Goal: Task Accomplishment & Management: Use online tool/utility

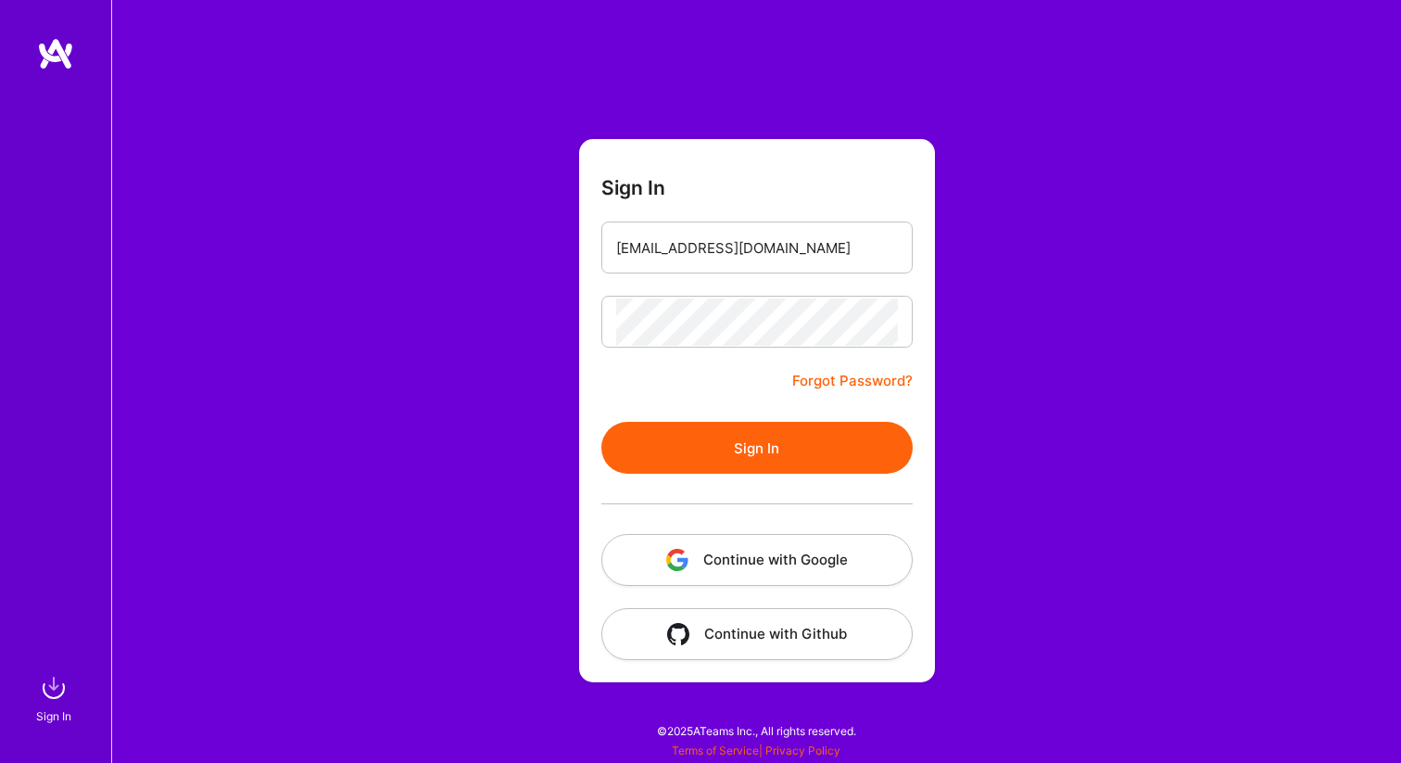
click at [641, 374] on form "Sign In [EMAIL_ADDRESS][DOMAIN_NAME] Forgot Password? Sign In Continue with Goo…" at bounding box center [757, 410] width 356 height 543
click at [745, 454] on button "Sign In" at bounding box center [756, 448] width 311 height 52
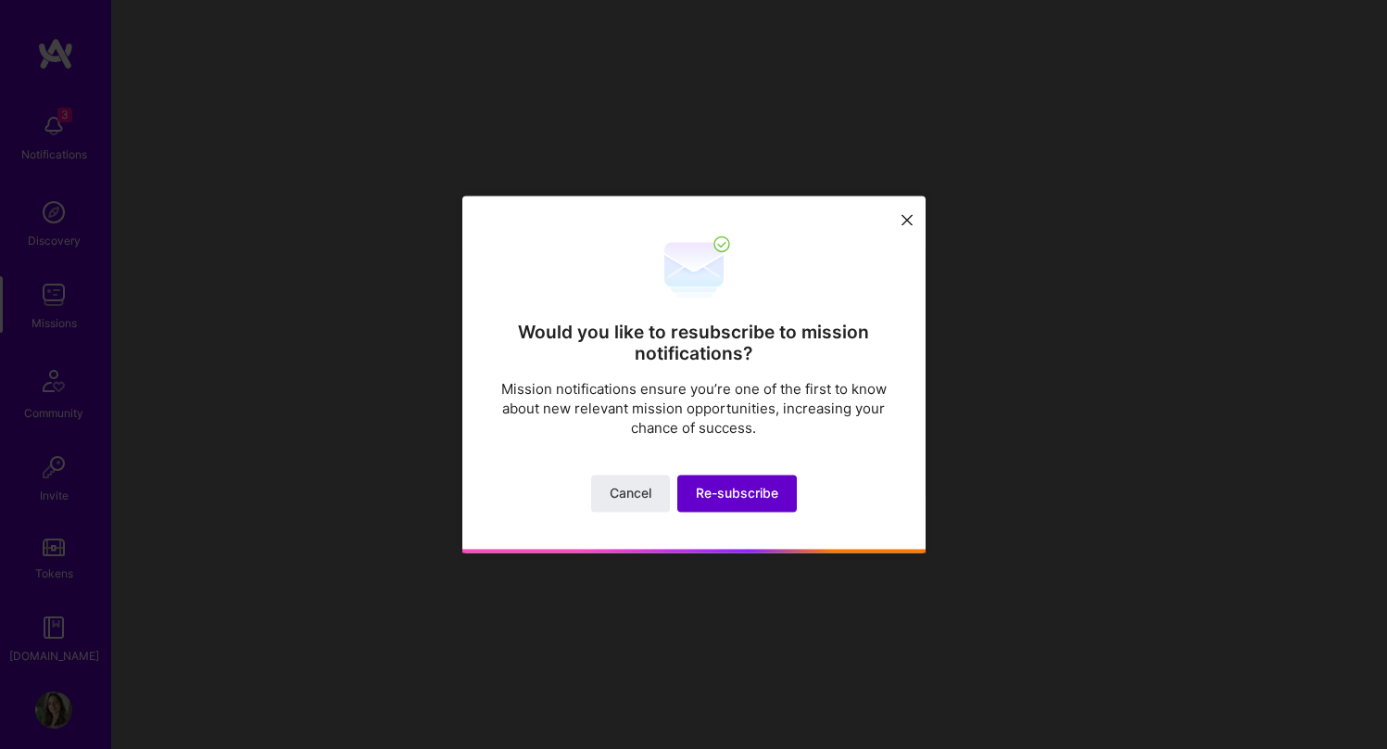
click at [758, 490] on span "Re-subscribe" at bounding box center [737, 494] width 82 height 19
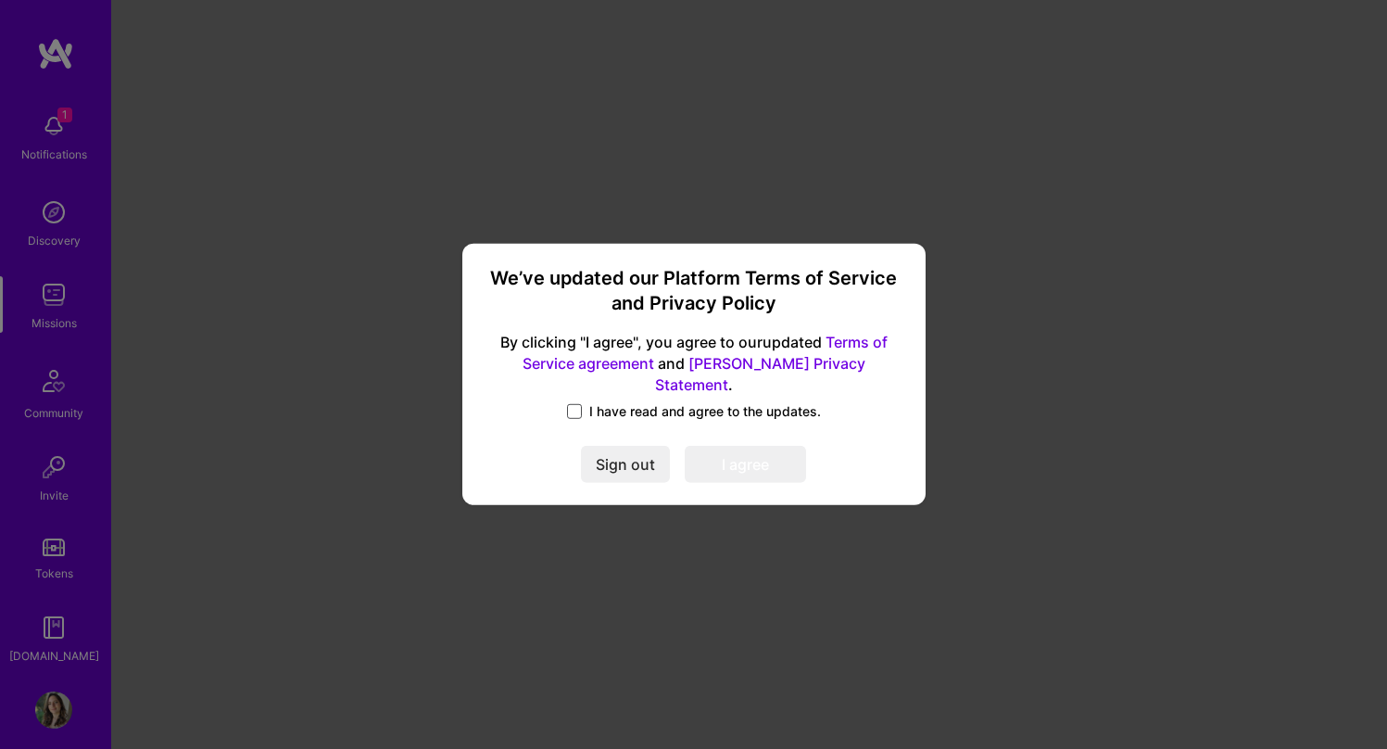
click at [578, 404] on span at bounding box center [574, 411] width 15 height 15
click at [0, 0] on input "I have read and agree to the updates." at bounding box center [0, 0] width 0 height 0
click at [755, 453] on button "I agree" at bounding box center [745, 465] width 121 height 37
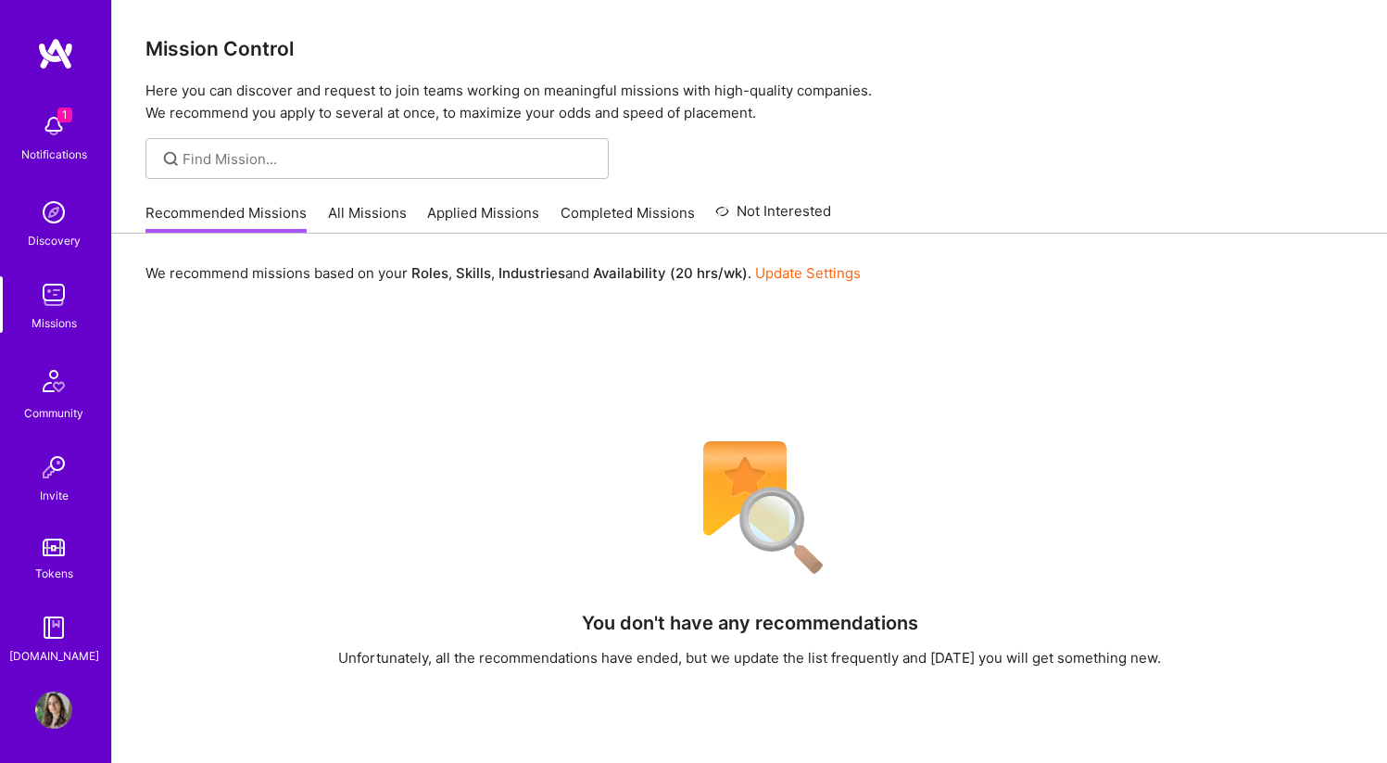
click at [65, 144] on div "1 Notifications" at bounding box center [53, 136] width 115 height 64
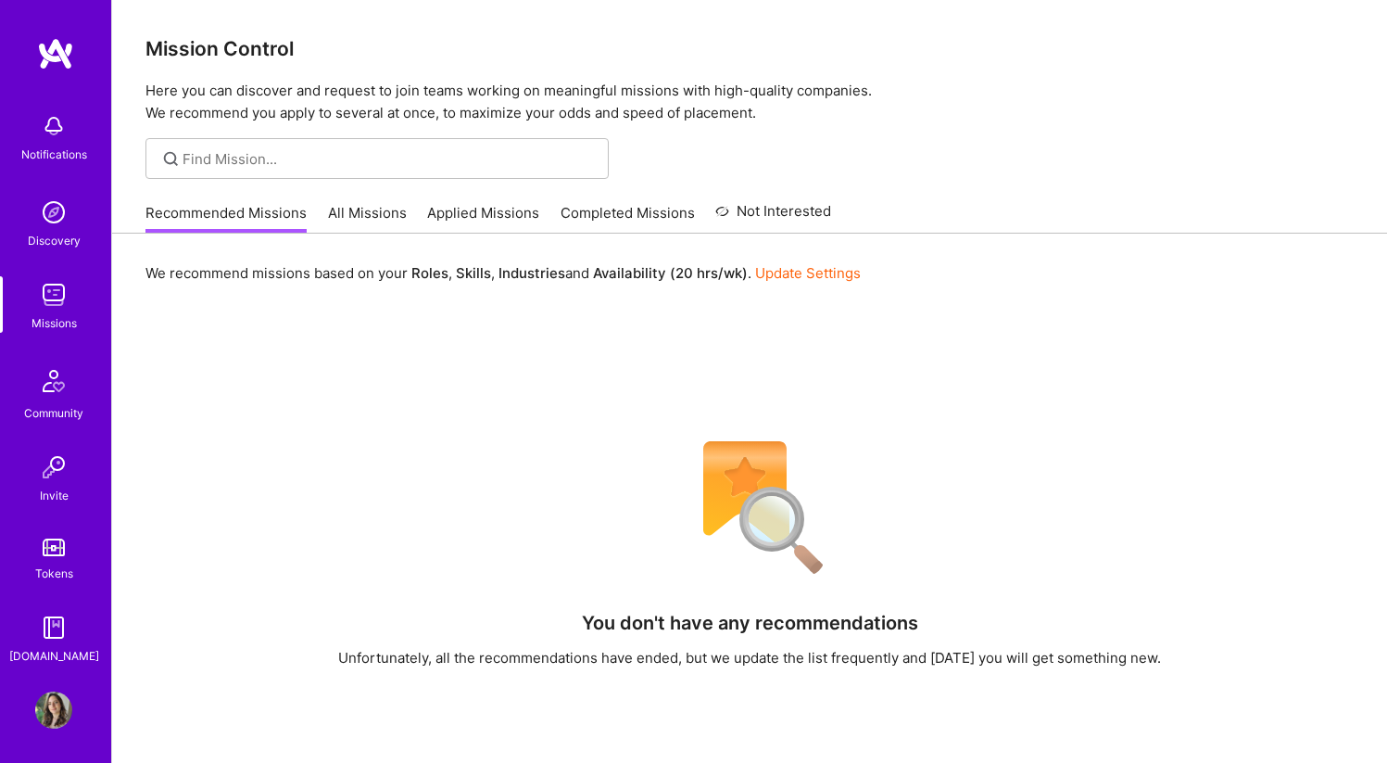
click at [356, 210] on link "All Missions" at bounding box center [367, 218] width 79 height 31
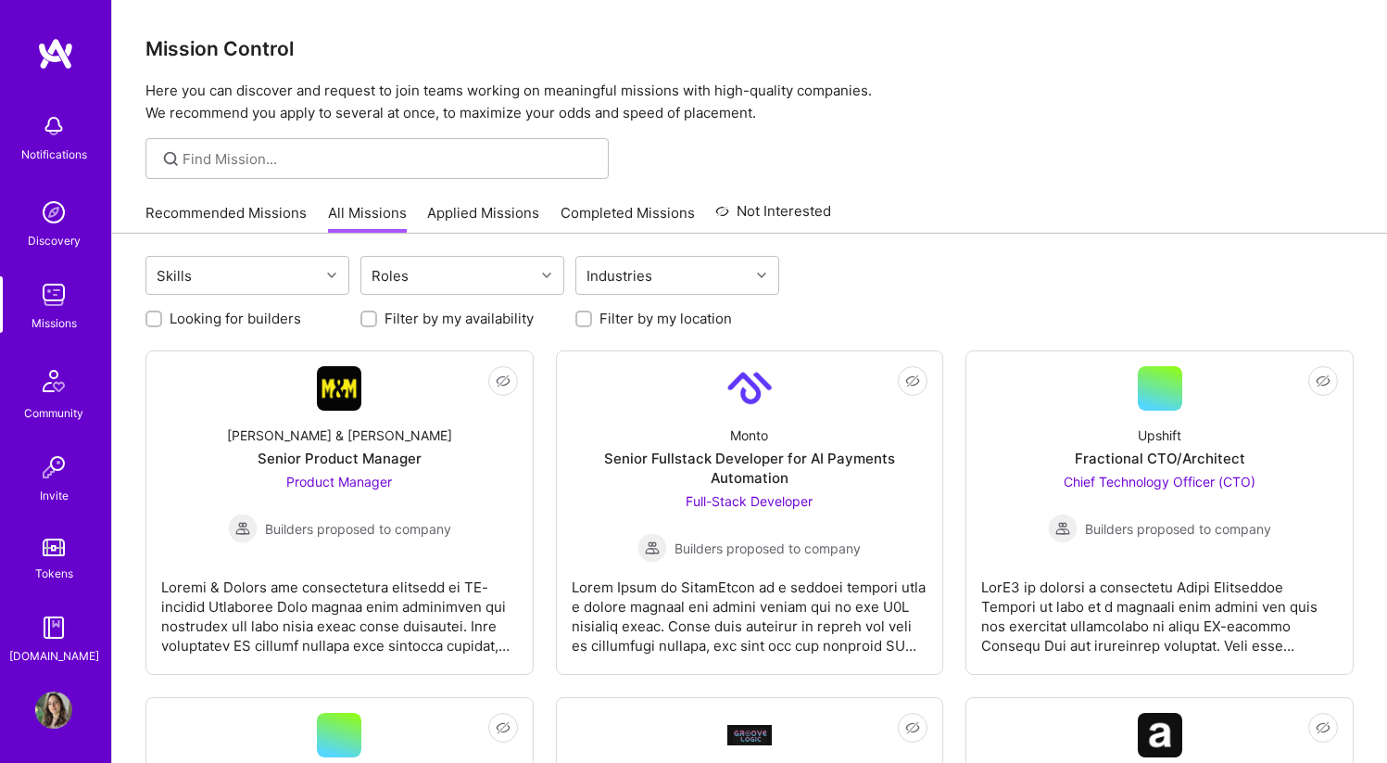
click at [591, 321] on div at bounding box center [583, 318] width 17 height 17
click at [586, 317] on input "Filter by my location" at bounding box center [585, 319] width 13 height 13
checkbox input "true"
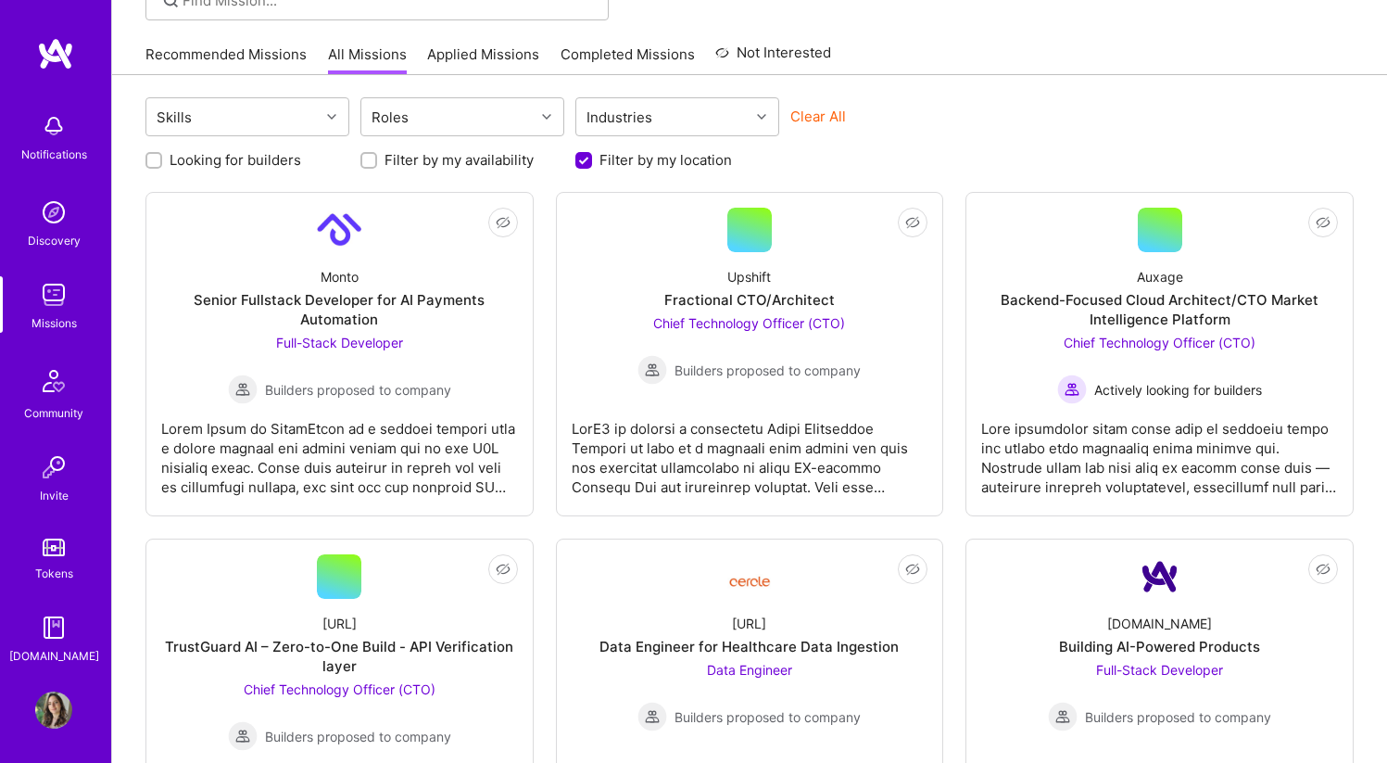
scroll to position [174, 0]
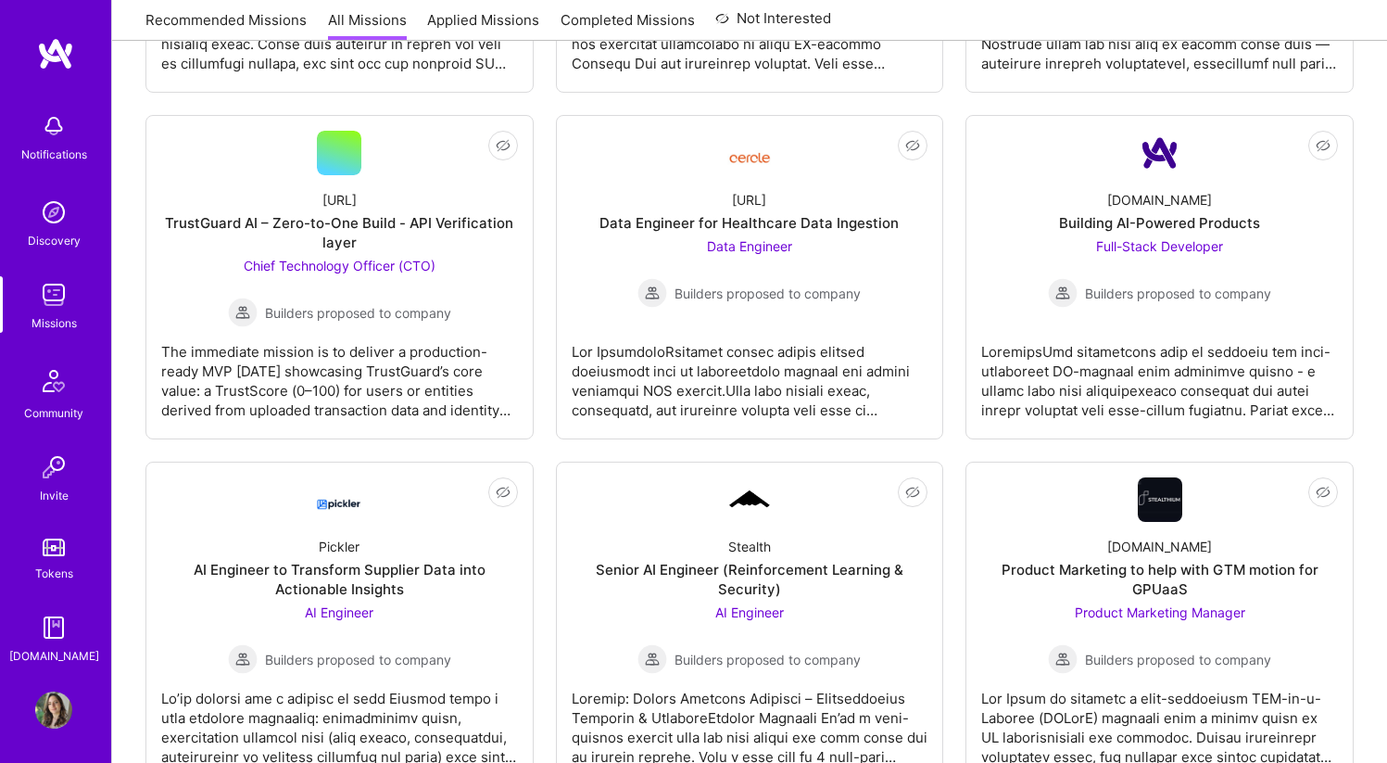
scroll to position [0, 0]
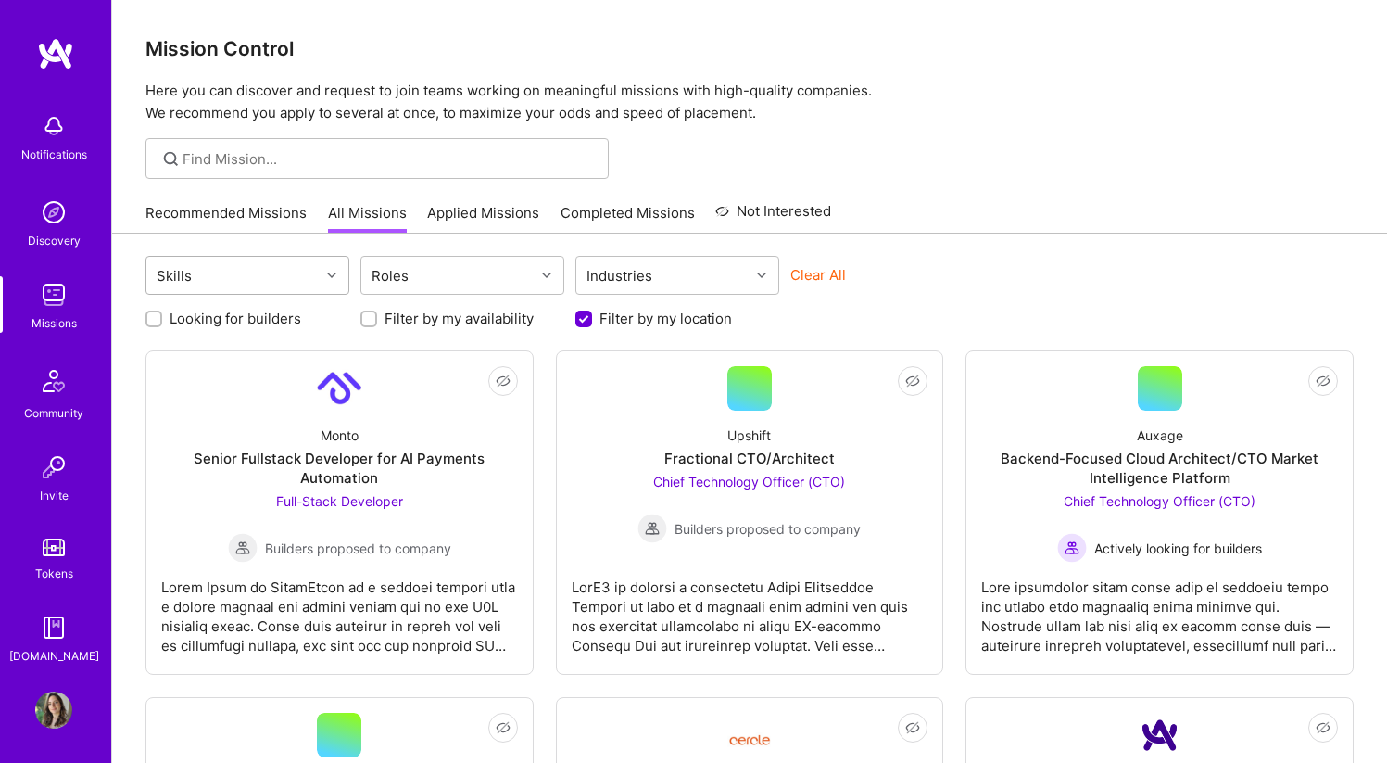
click at [310, 282] on div "Skills" at bounding box center [232, 275] width 173 height 37
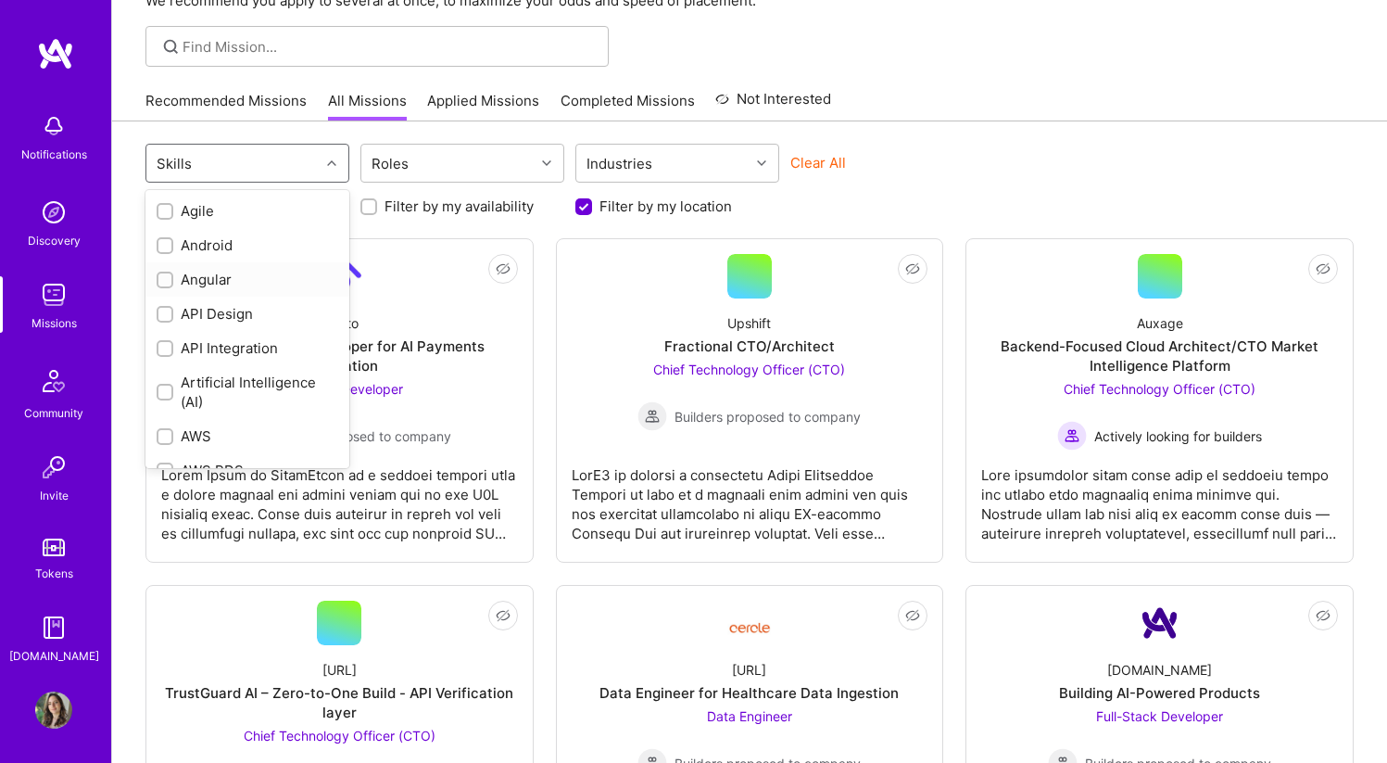
scroll to position [115, 0]
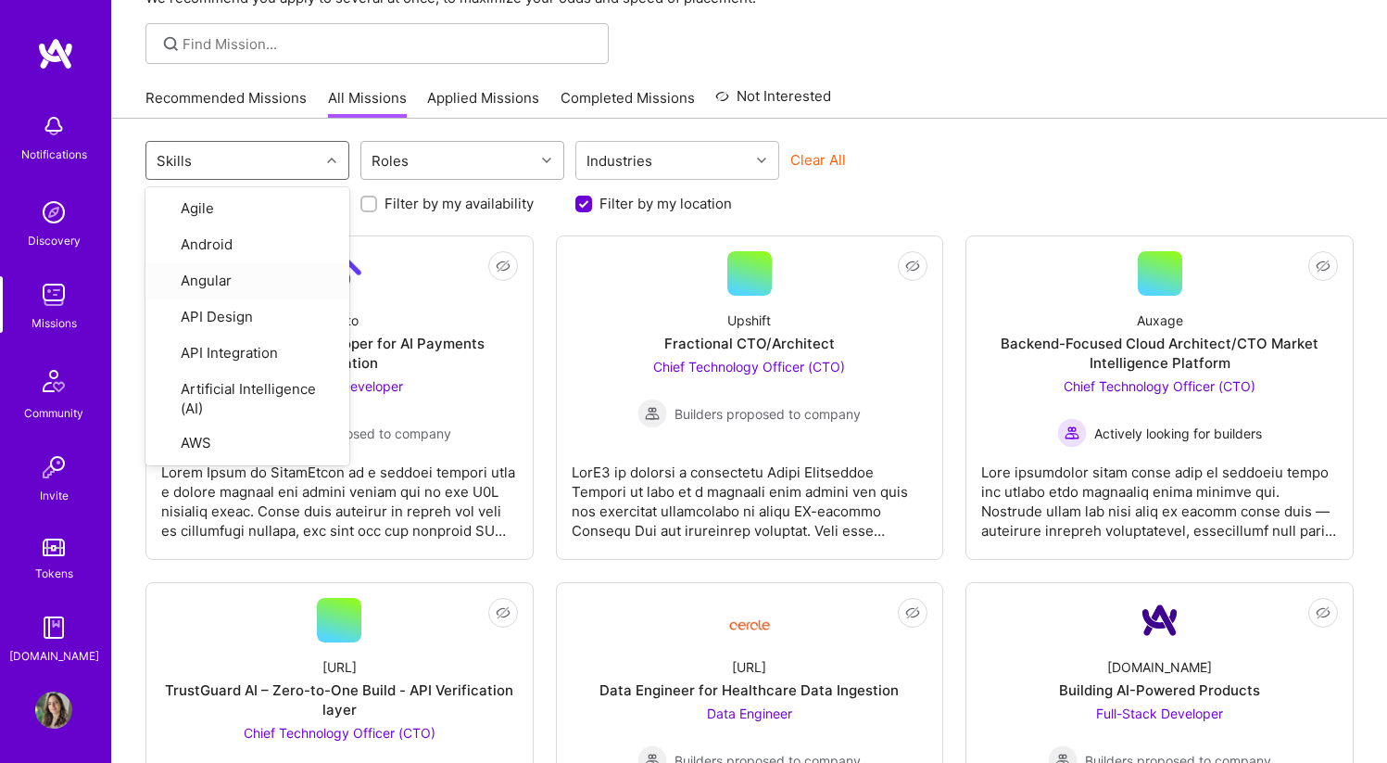
click at [470, 143] on div "Roles" at bounding box center [447, 160] width 173 height 37
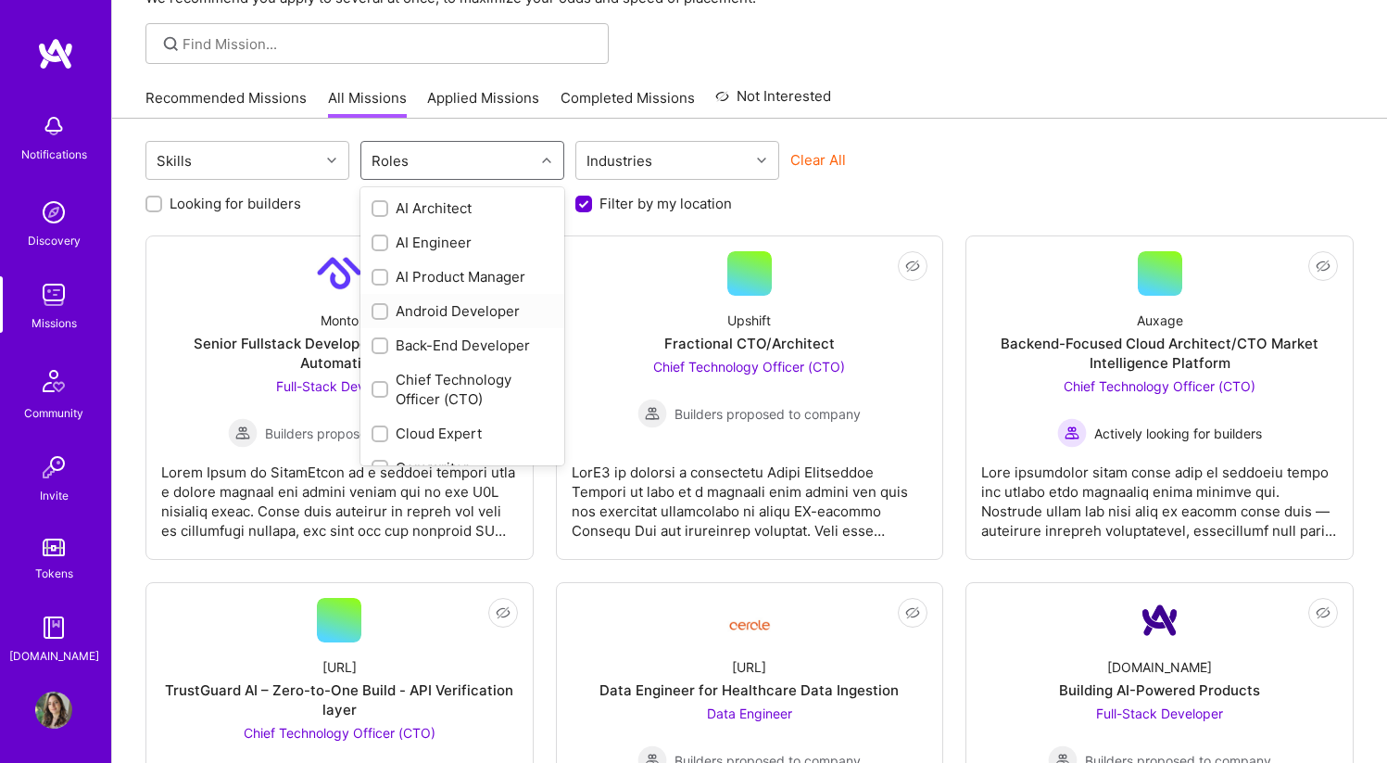
scroll to position [18, 0]
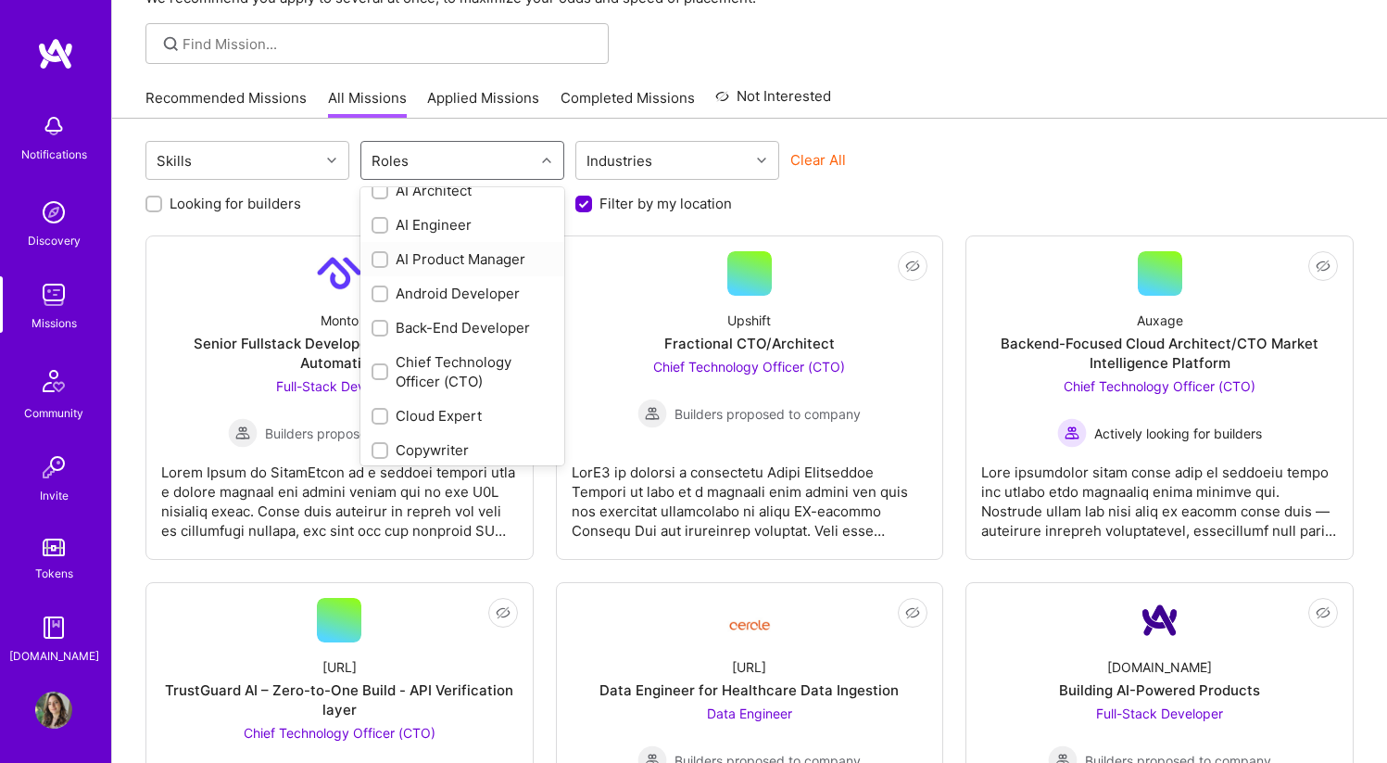
click at [379, 259] on input "checkbox" at bounding box center [381, 260] width 13 height 13
checkbox input "true"
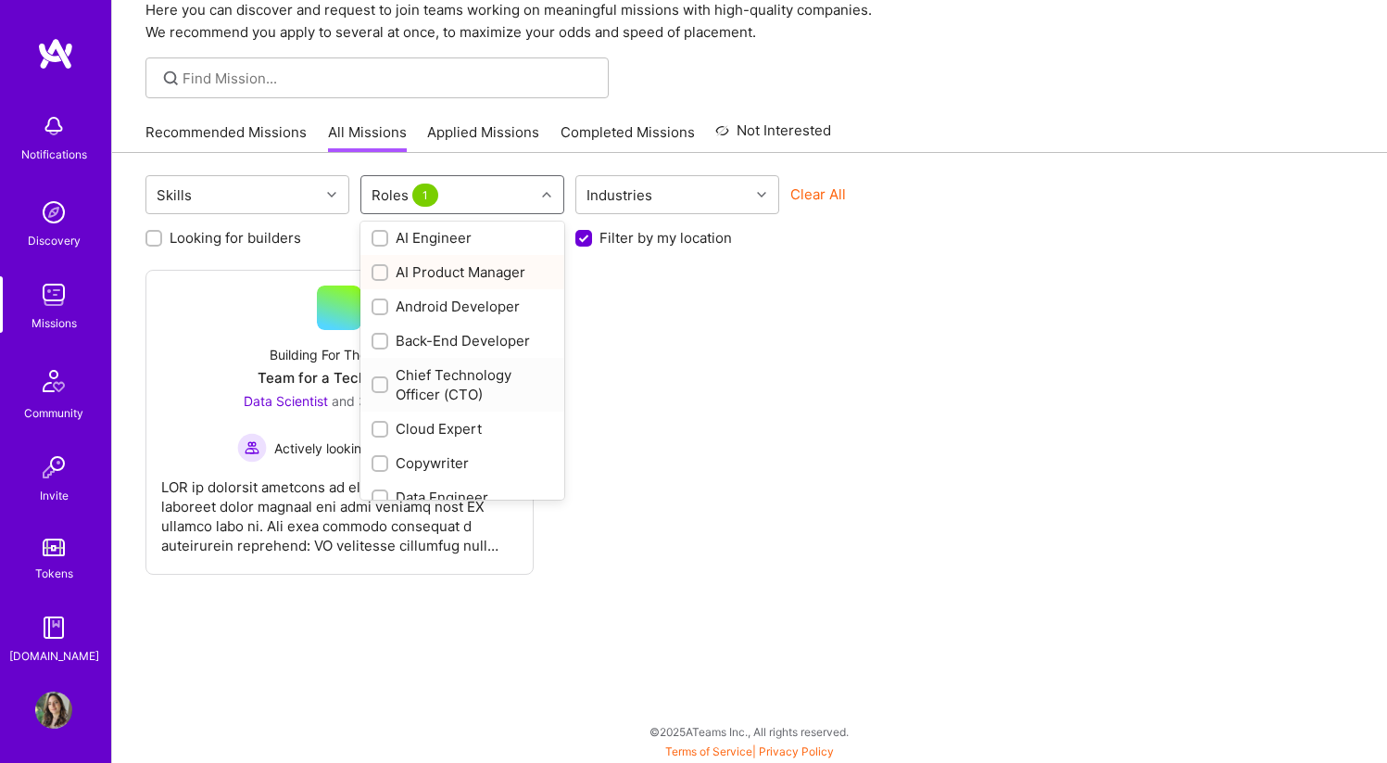
scroll to position [44, 0]
click at [725, 426] on div "Not Interested Building For The Future Team for a Tech Startup Data Scientist a…" at bounding box center [749, 422] width 1208 height 305
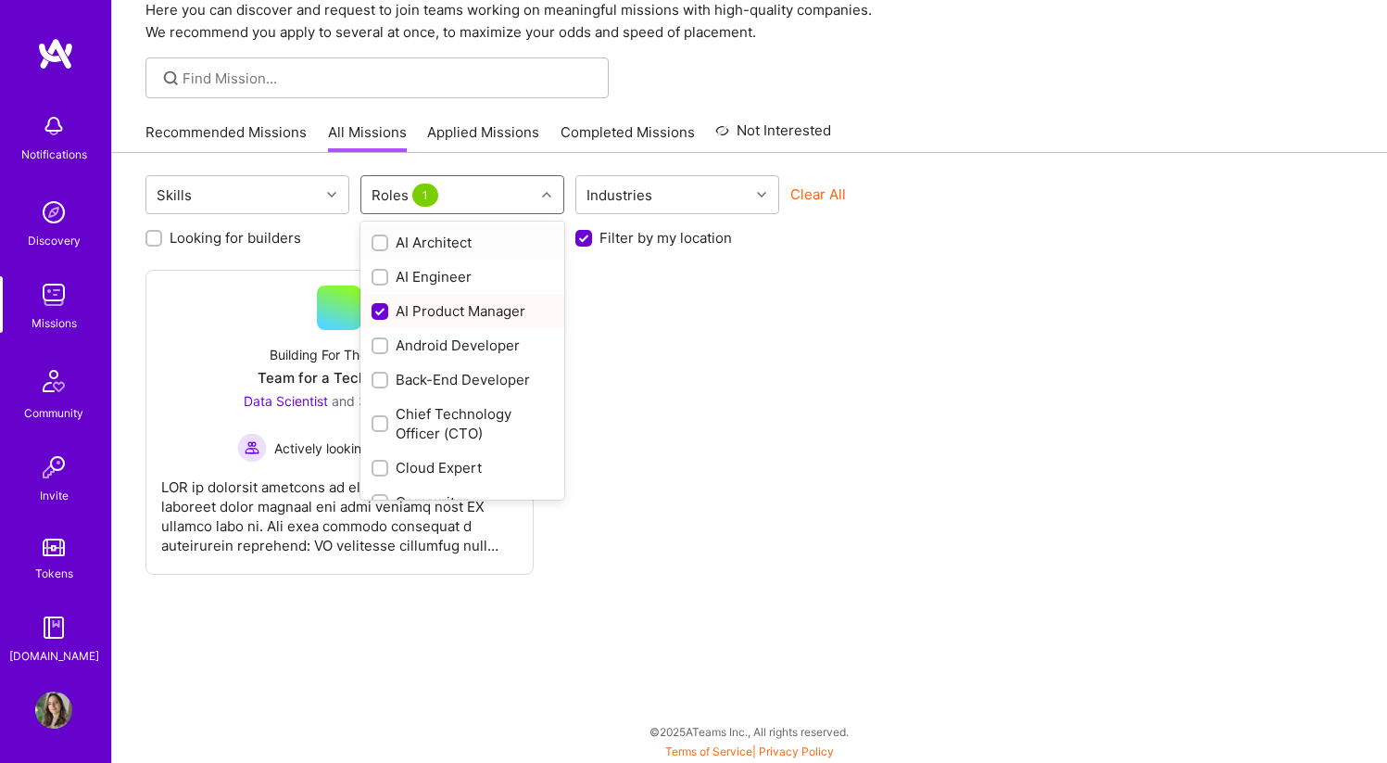
click at [522, 200] on div "Roles 1" at bounding box center [447, 194] width 173 height 37
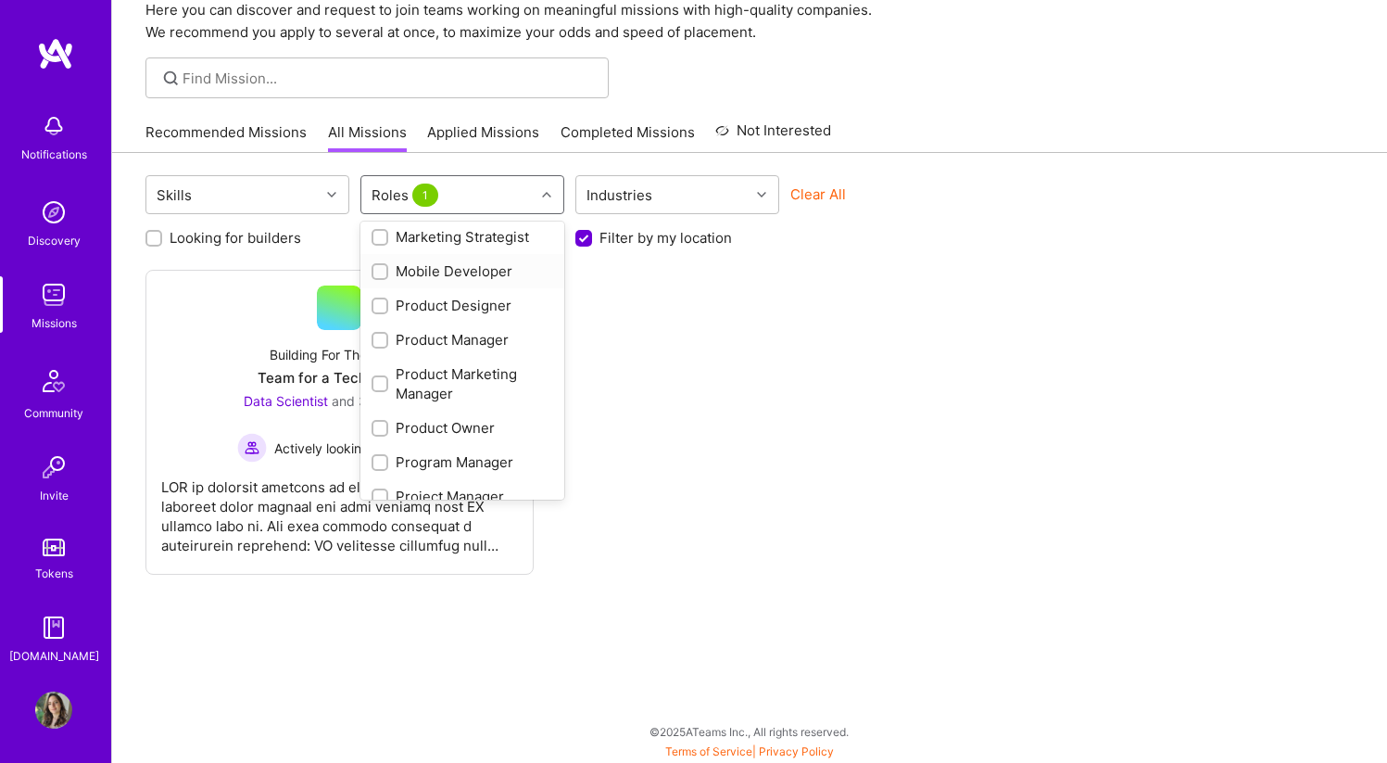
scroll to position [689, 0]
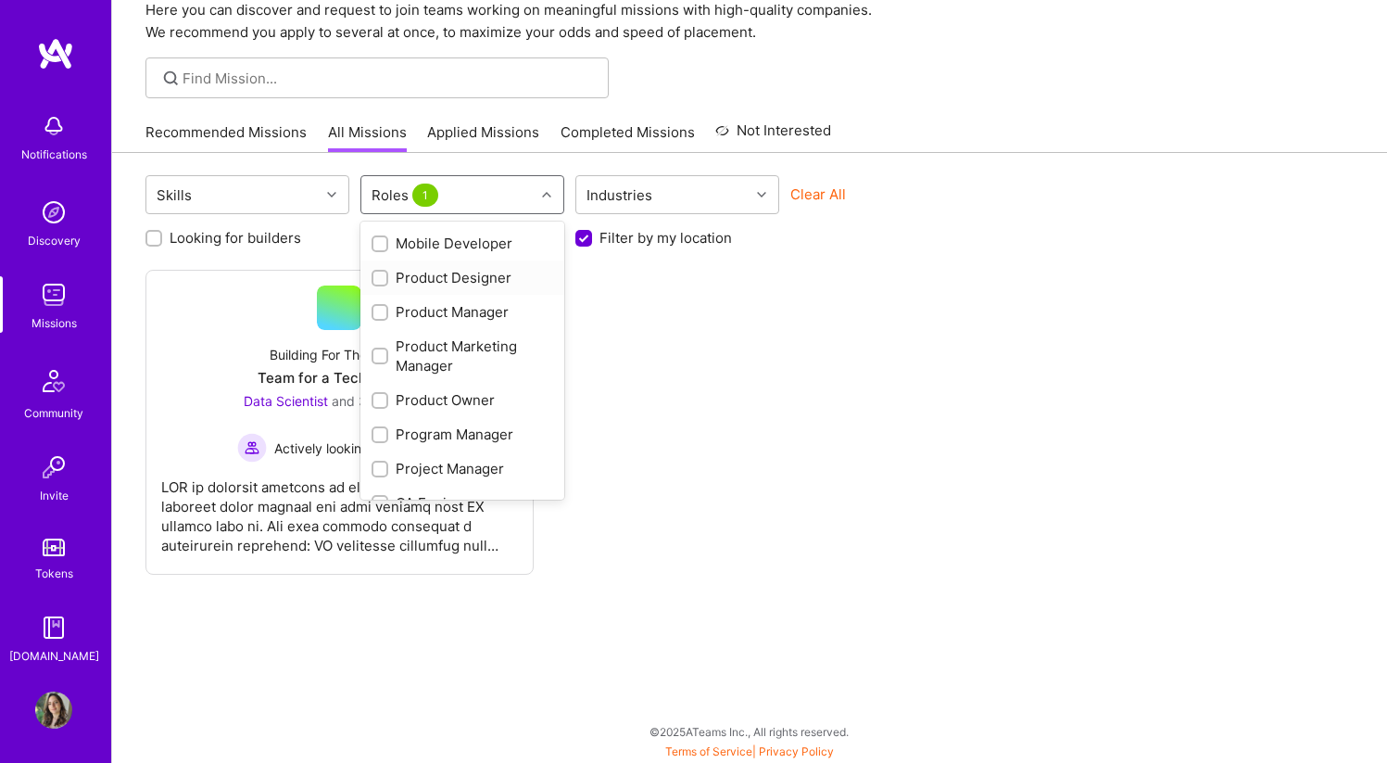
click at [486, 271] on div "Product Designer" at bounding box center [463, 277] width 182 height 19
checkbox input "true"
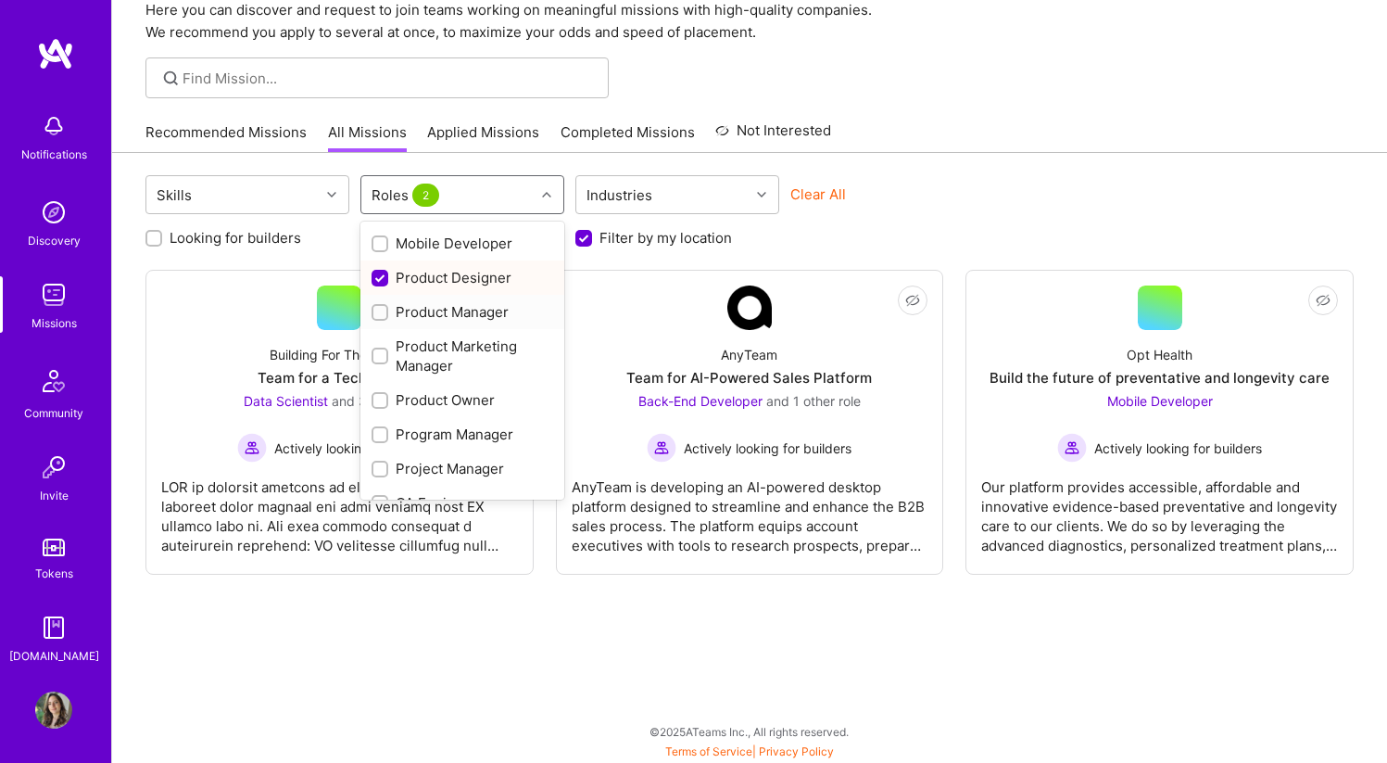
click at [484, 310] on div "Product Manager" at bounding box center [463, 311] width 182 height 19
checkbox input "true"
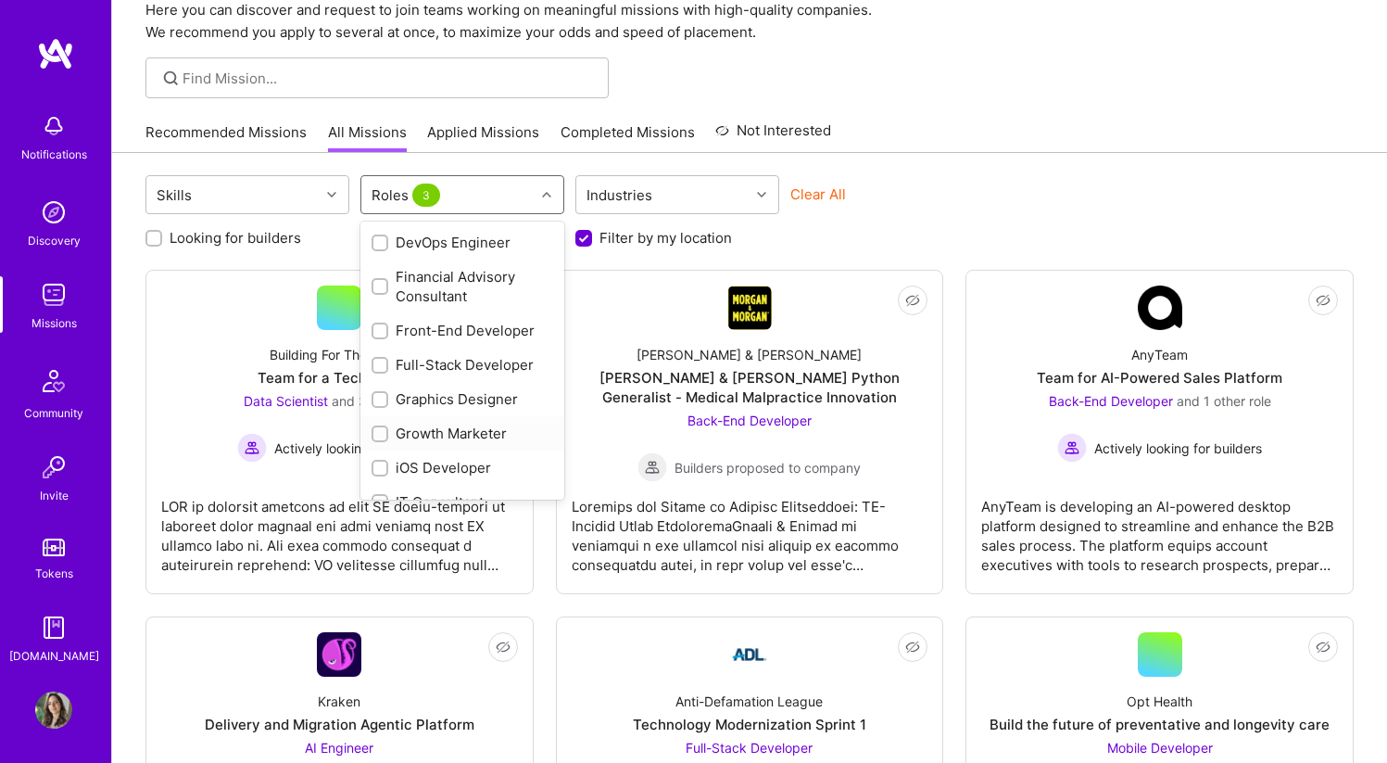
scroll to position [344, 0]
click at [1082, 159] on div "Skills option Product Manager, selected. option DevOps Engineer focused, 11 of …" at bounding box center [749, 559] width 1275 height 813
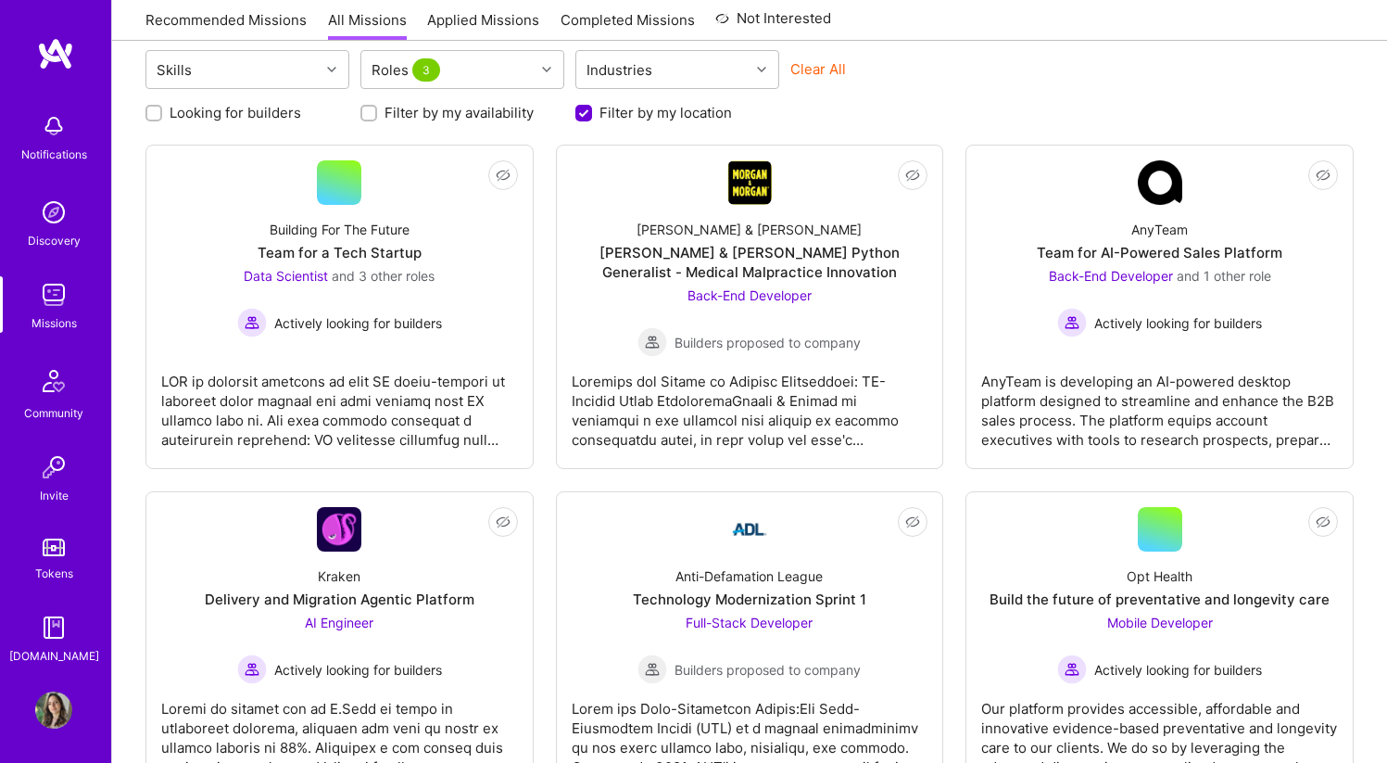
scroll to position [236, 0]
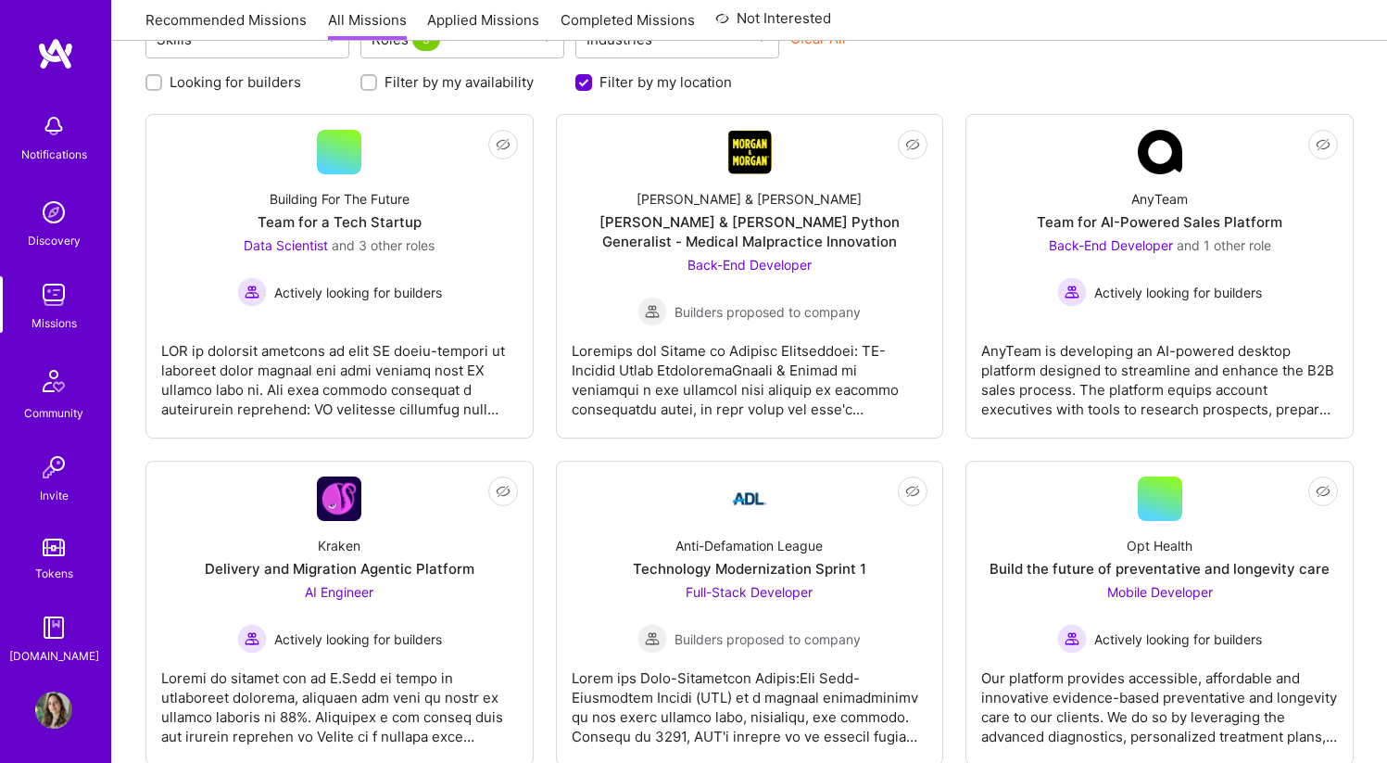
click at [951, 453] on div "Not Interested Building For The Future Team for a Tech Startup Data Scientist a…" at bounding box center [749, 439] width 1208 height 651
click at [1379, 447] on div "Skills Roles 3 Industries Clear All Looking for builders Filter by my availabil…" at bounding box center [749, 403] width 1275 height 813
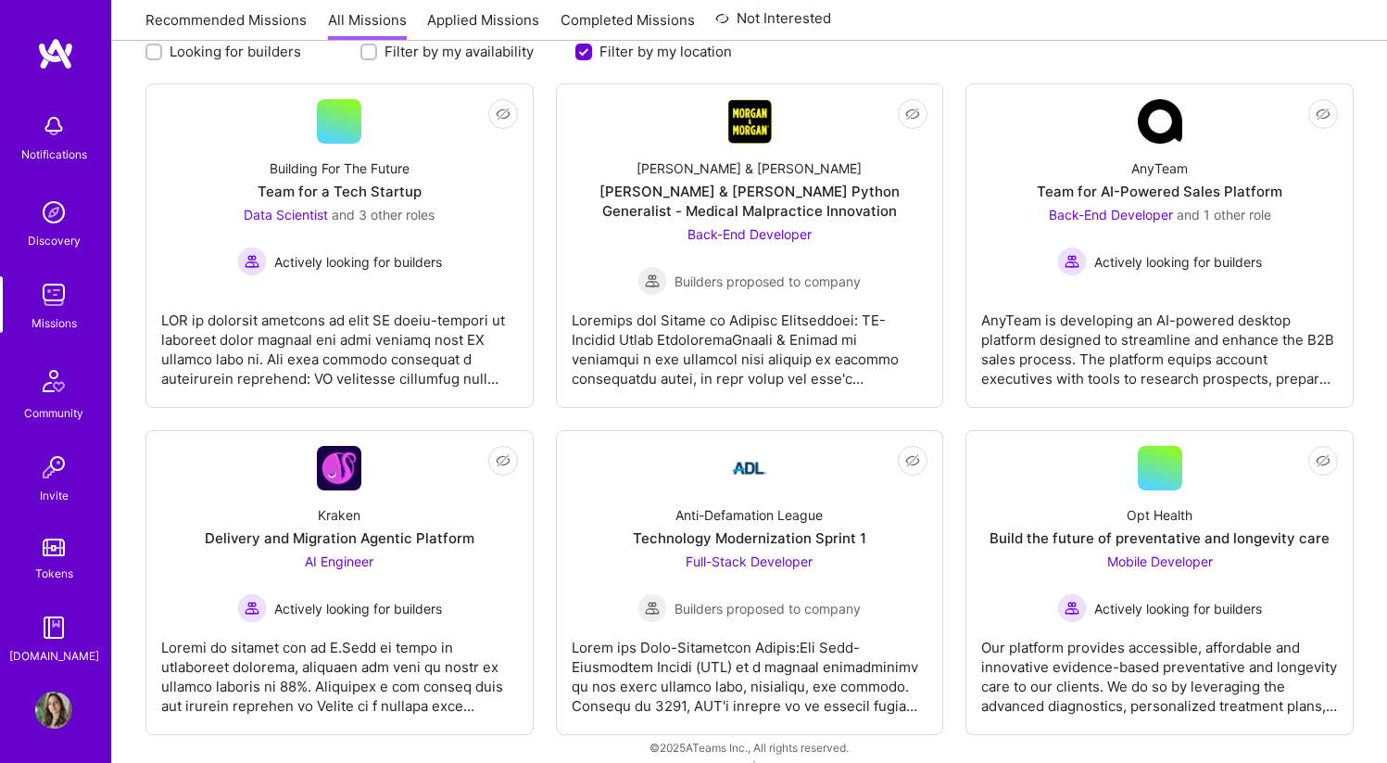
scroll to position [284, 0]
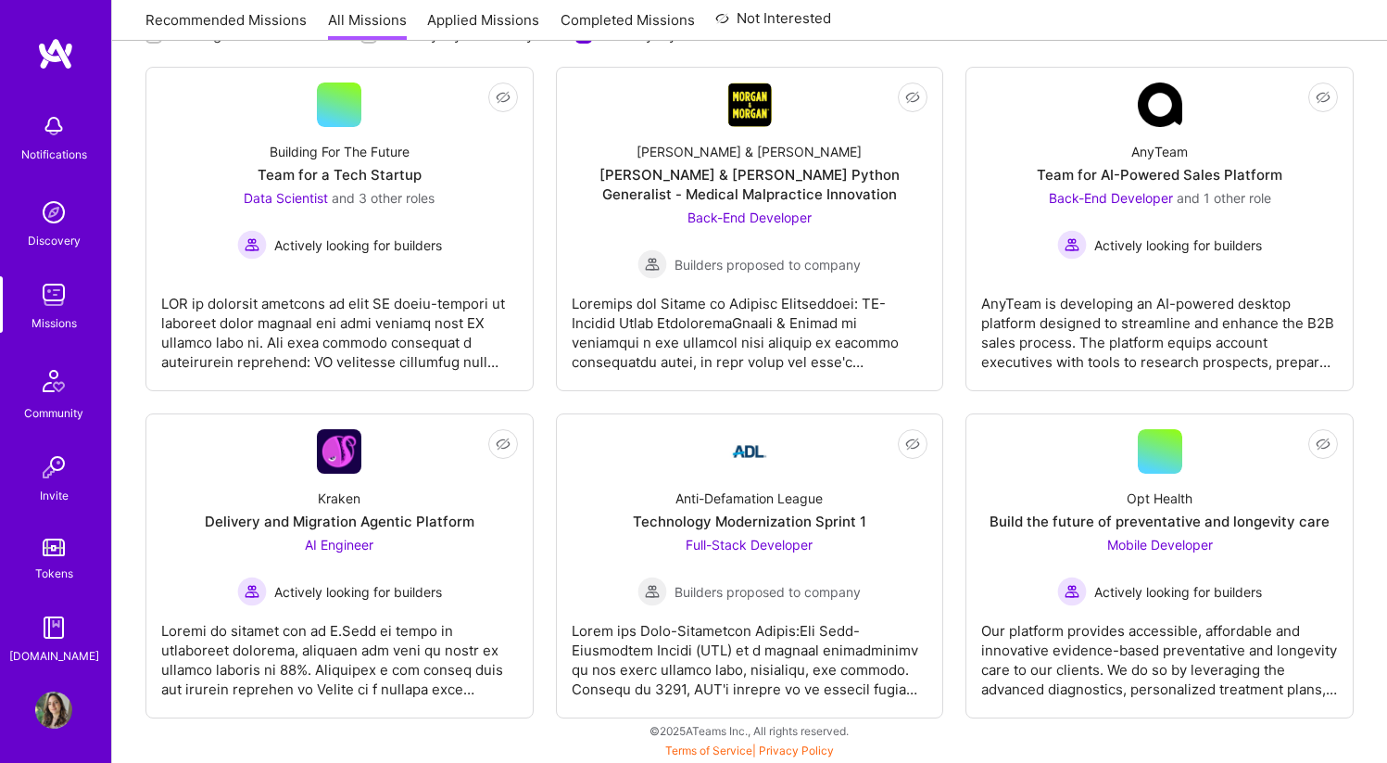
click at [542, 397] on div "Not Interested Building For The Future Team for a Tech Startup Data Scientist a…" at bounding box center [749, 392] width 1208 height 651
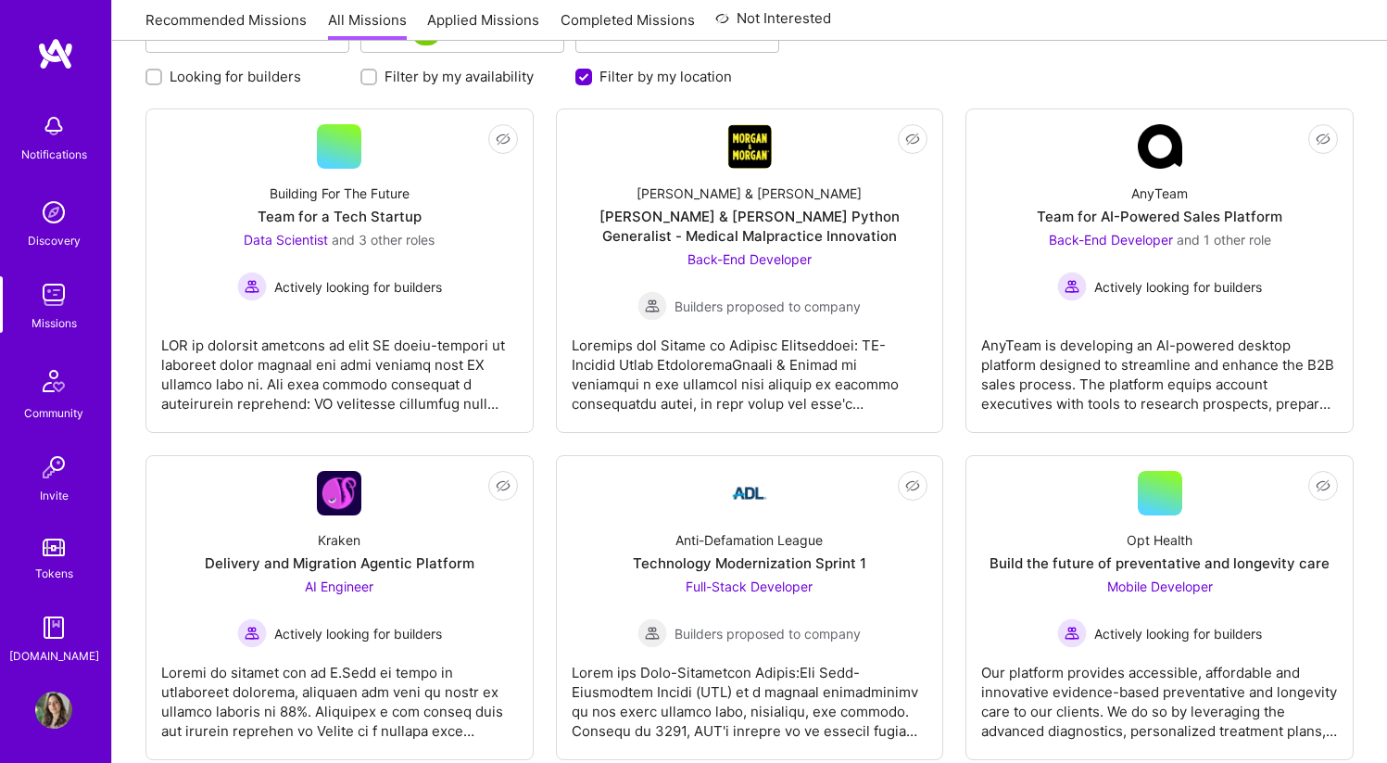
scroll to position [240, 0]
click at [1376, 537] on div "Skills Roles 3 Industries Clear All Looking for builders Filter by my availabil…" at bounding box center [749, 400] width 1275 height 813
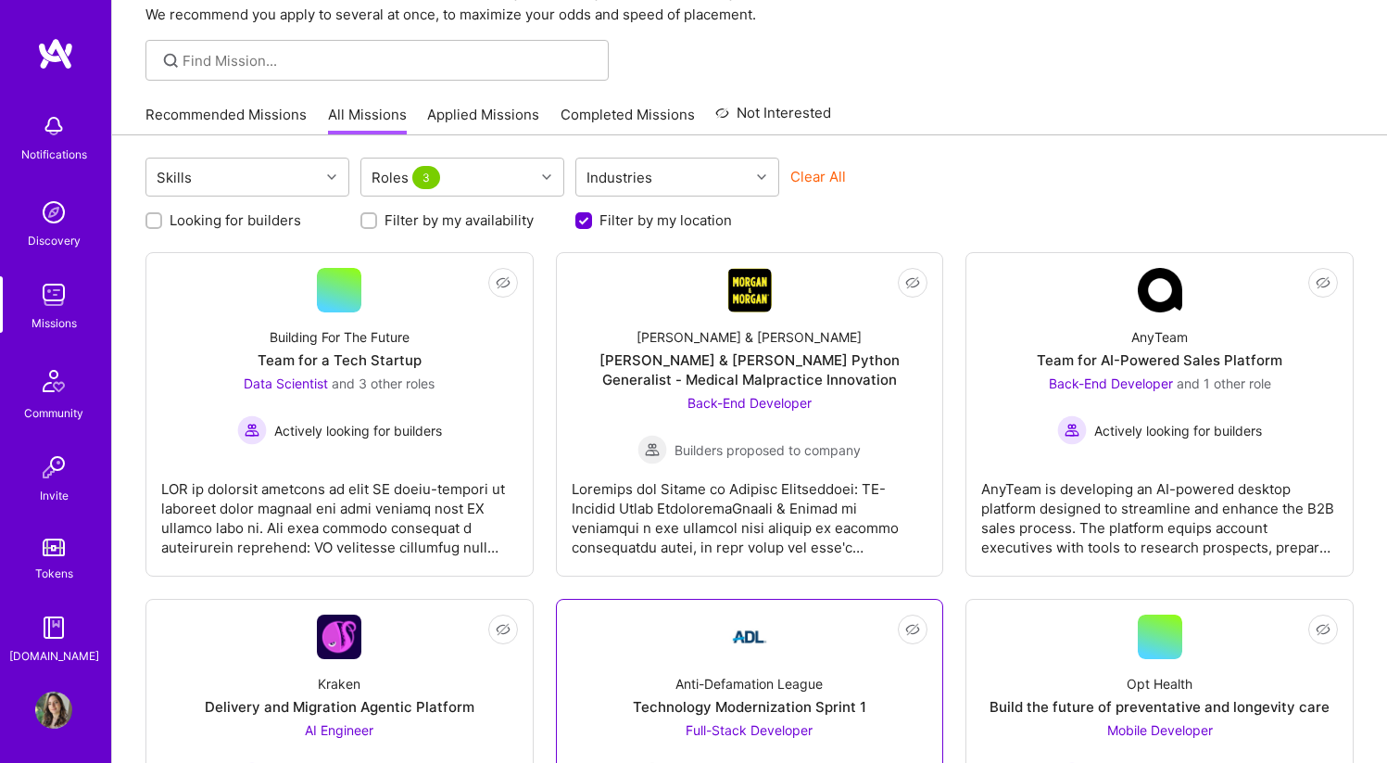
scroll to position [0, 0]
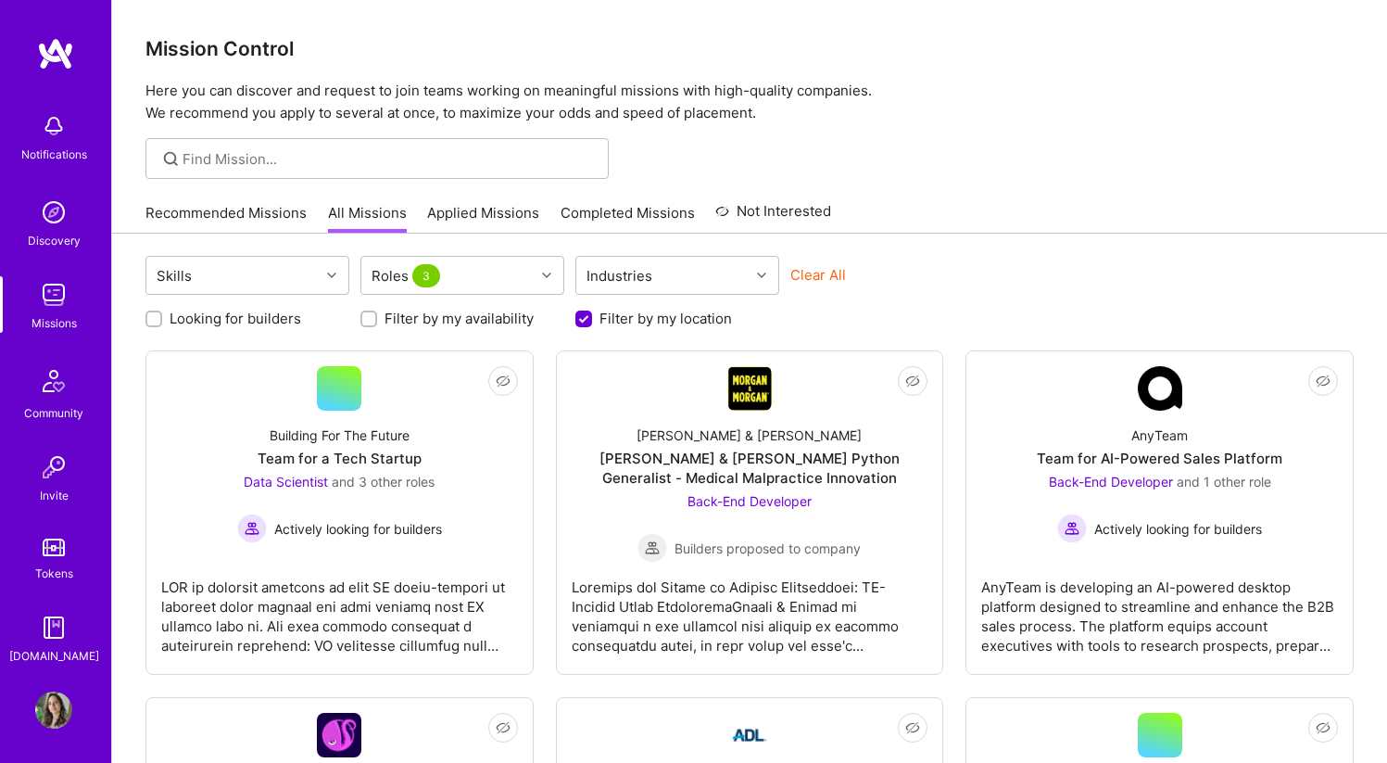
click at [1075, 235] on div "Skills Roles 3 Industries Clear All Looking for builders Filter by my availabil…" at bounding box center [749, 640] width 1275 height 813
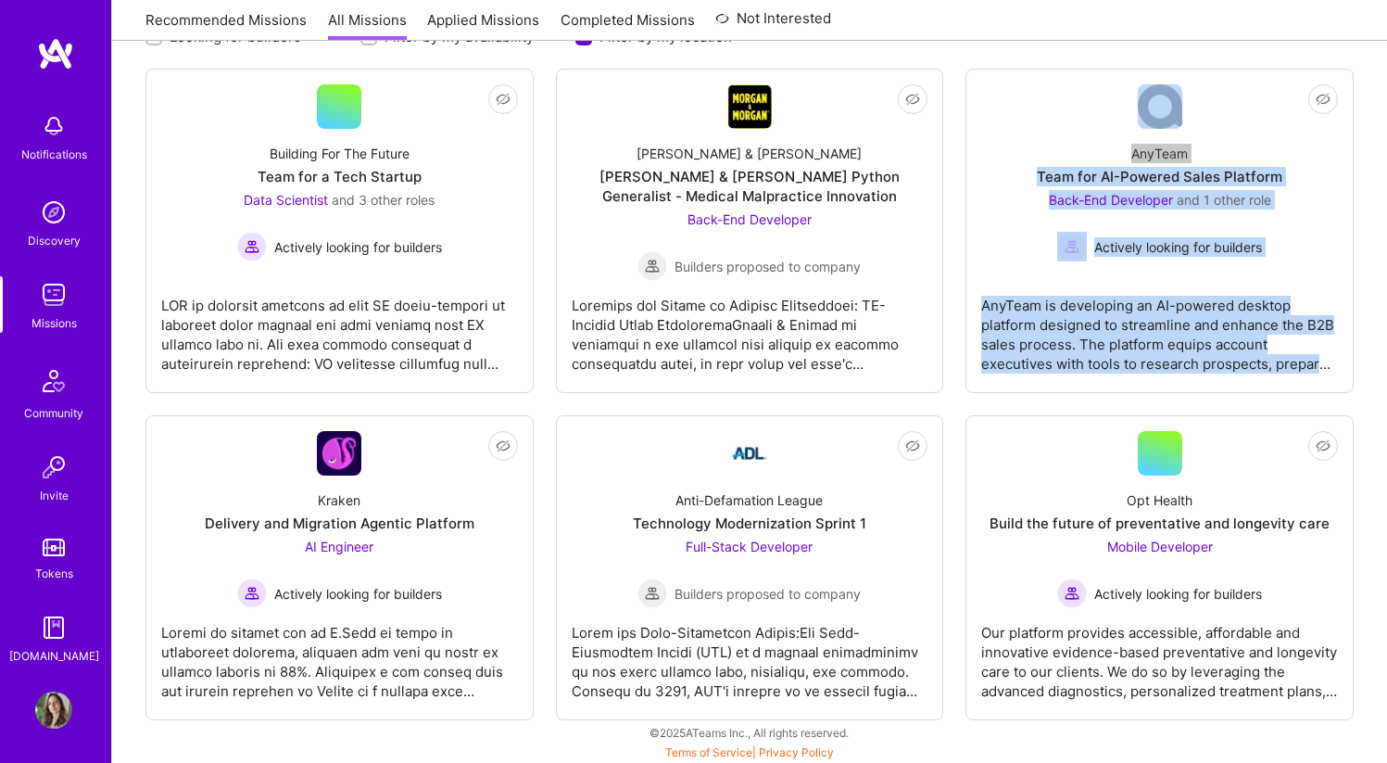
scroll to position [284, 0]
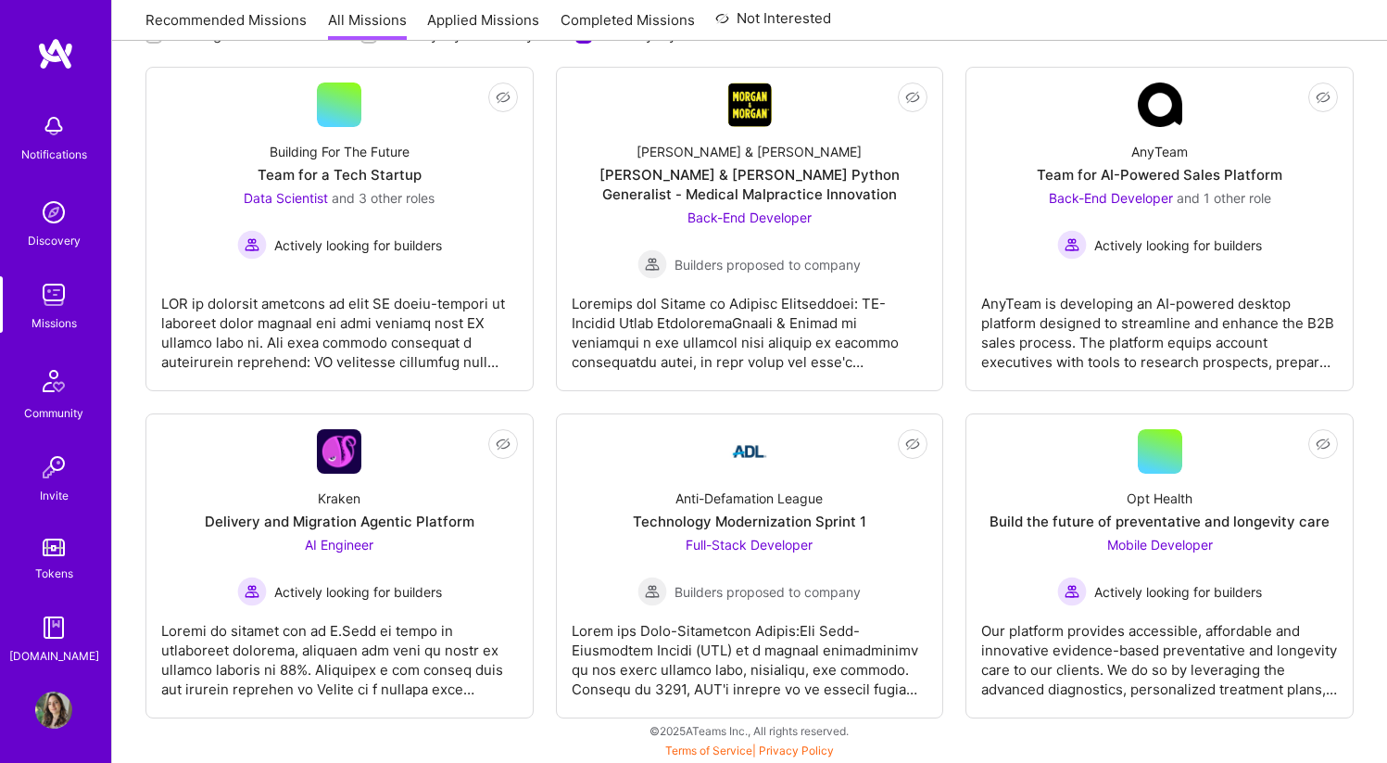
click at [1366, 425] on div "Skills Roles 3 Industries Clear All Looking for builders Filter by my availabil…" at bounding box center [749, 356] width 1275 height 813
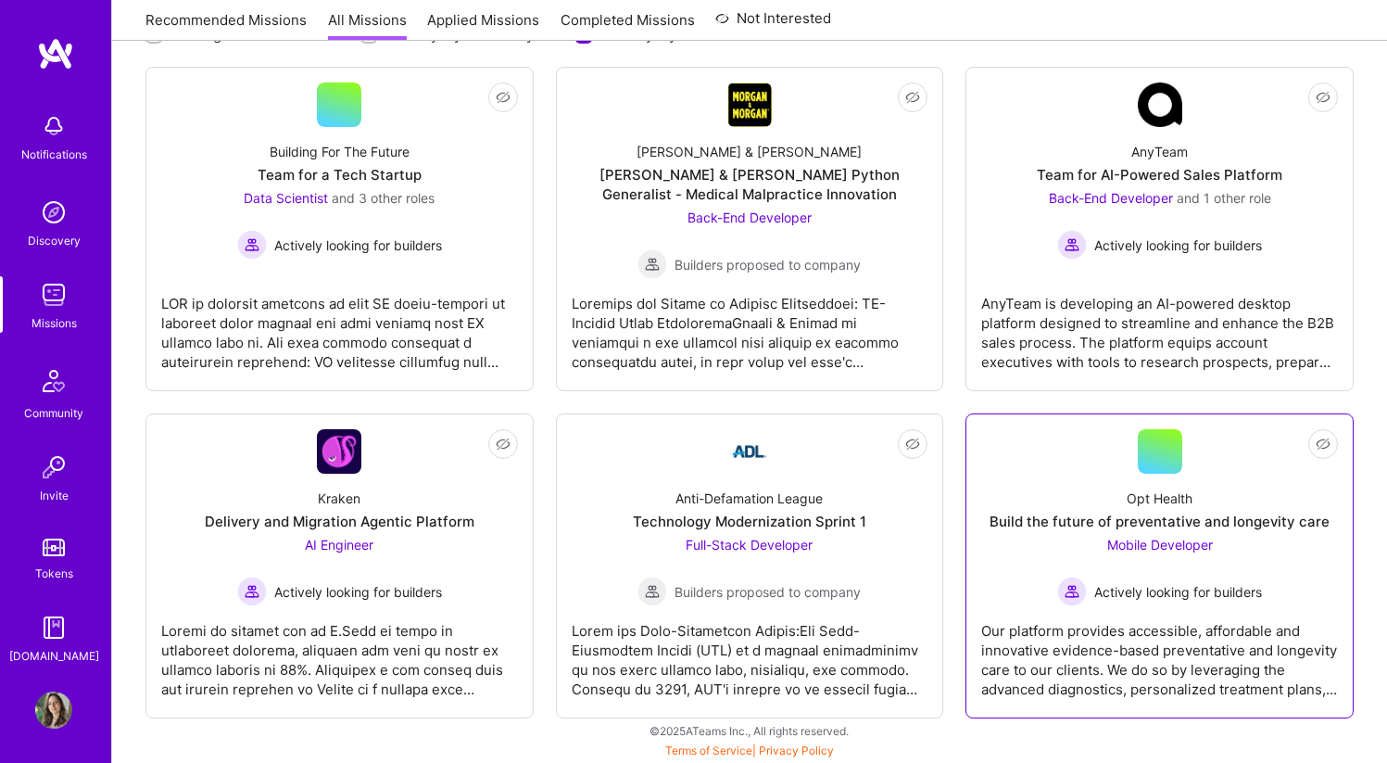
click at [1289, 557] on div "Opt Health Build the future of preventative and longevity care Mobile Developer…" at bounding box center [1159, 540] width 357 height 133
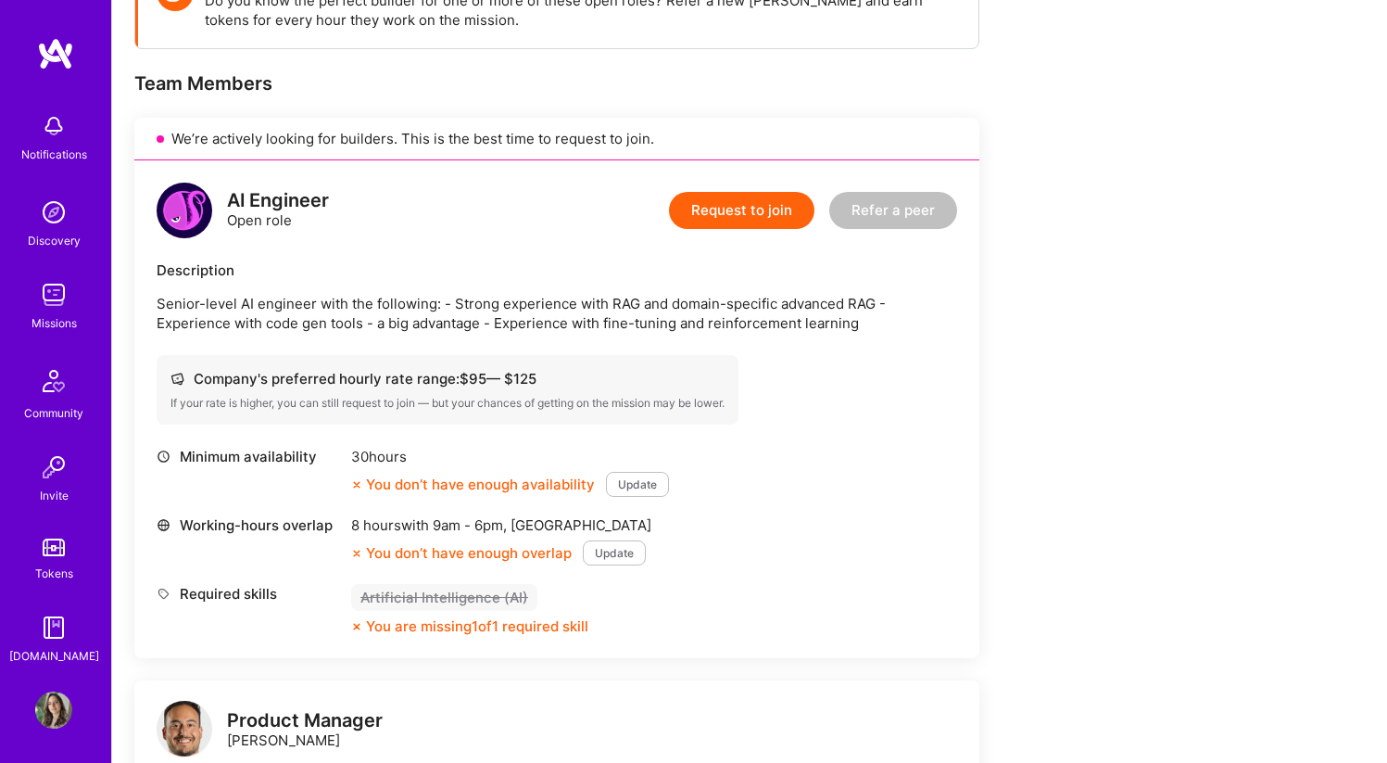
scroll to position [317, 0]
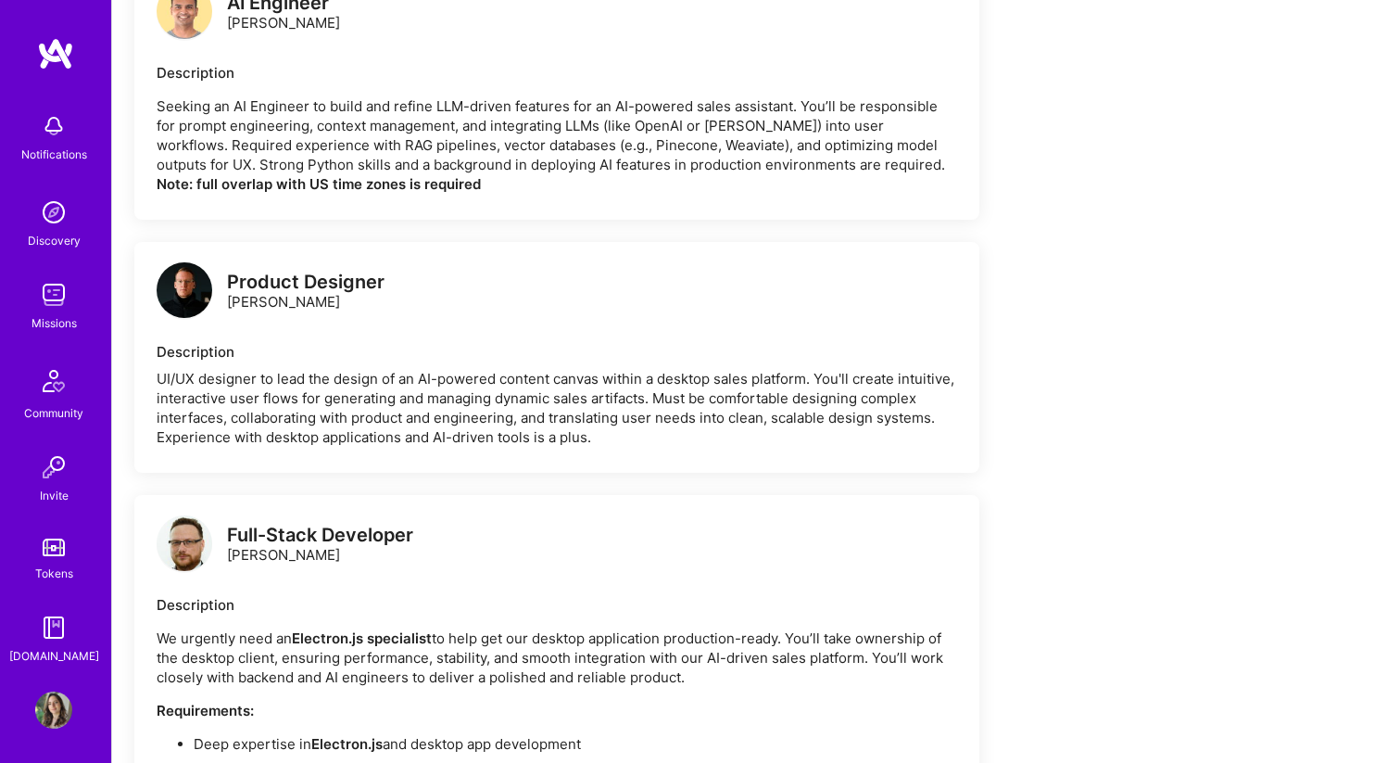
scroll to position [1741, 0]
